Goal: Task Accomplishment & Management: Complete application form

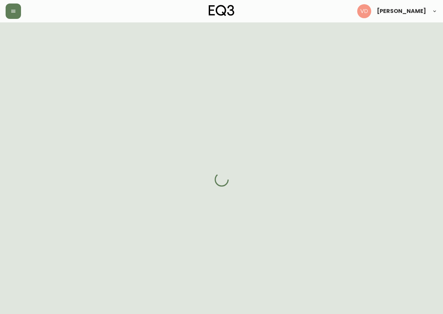
select select "QC"
select select "CA"
select select "CA_FR"
select select "Other"
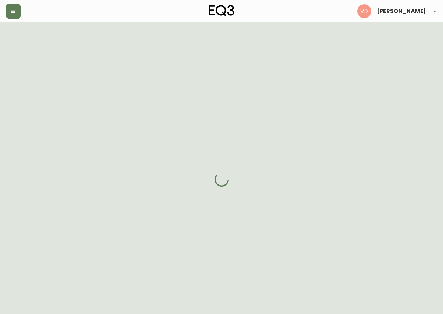
select select "false"
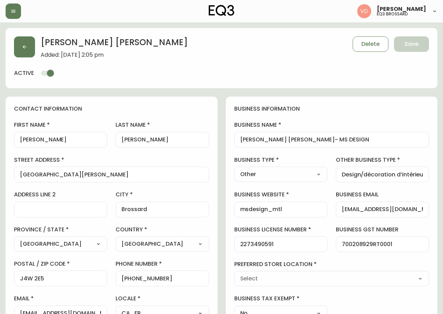
type input "EQ3 Brossard"
select select "cjw10z96u00fa6gs0941re9ze"
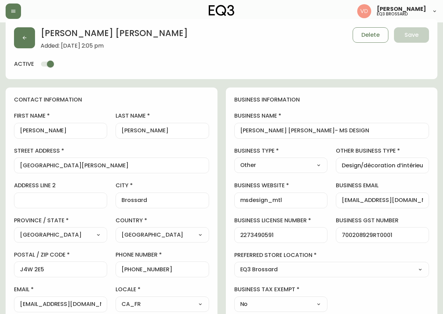
scroll to position [3, 0]
